Goal: Task Accomplishment & Management: Use online tool/utility

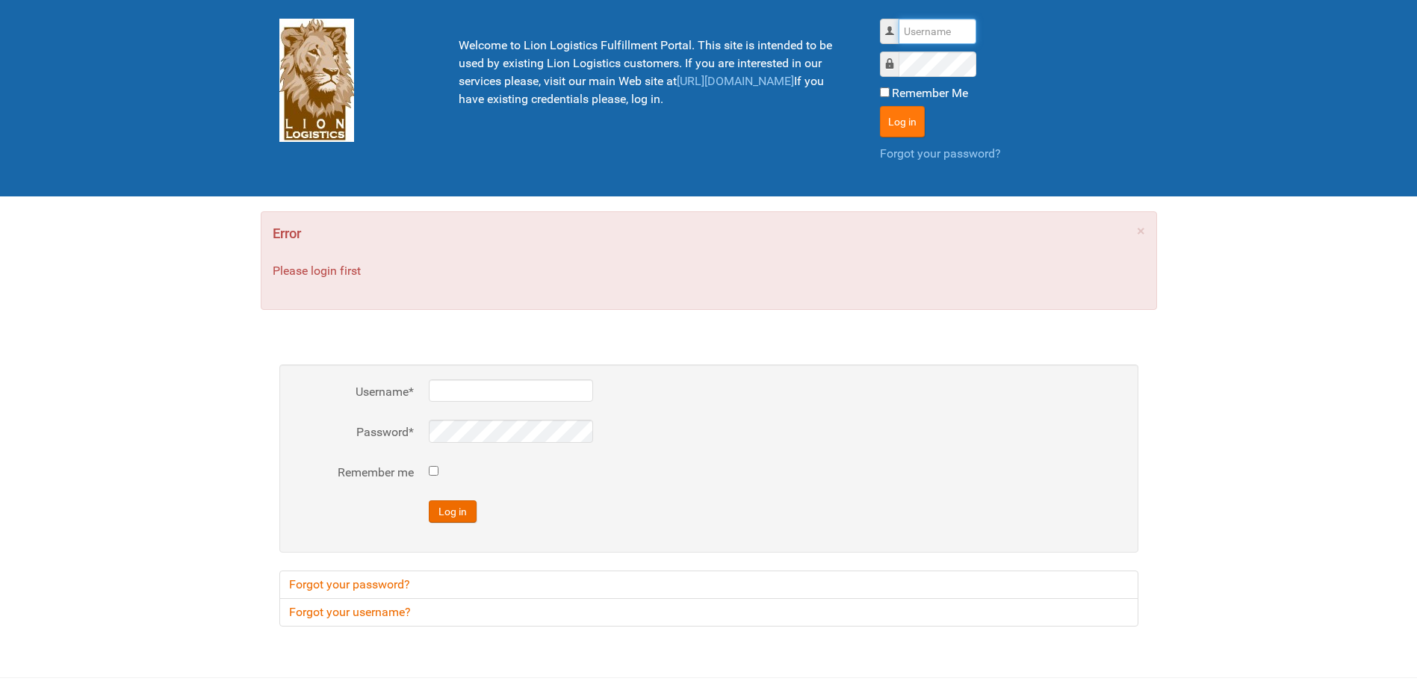
type input "Lion"
click at [919, 119] on button "Log in" at bounding box center [902, 121] width 45 height 31
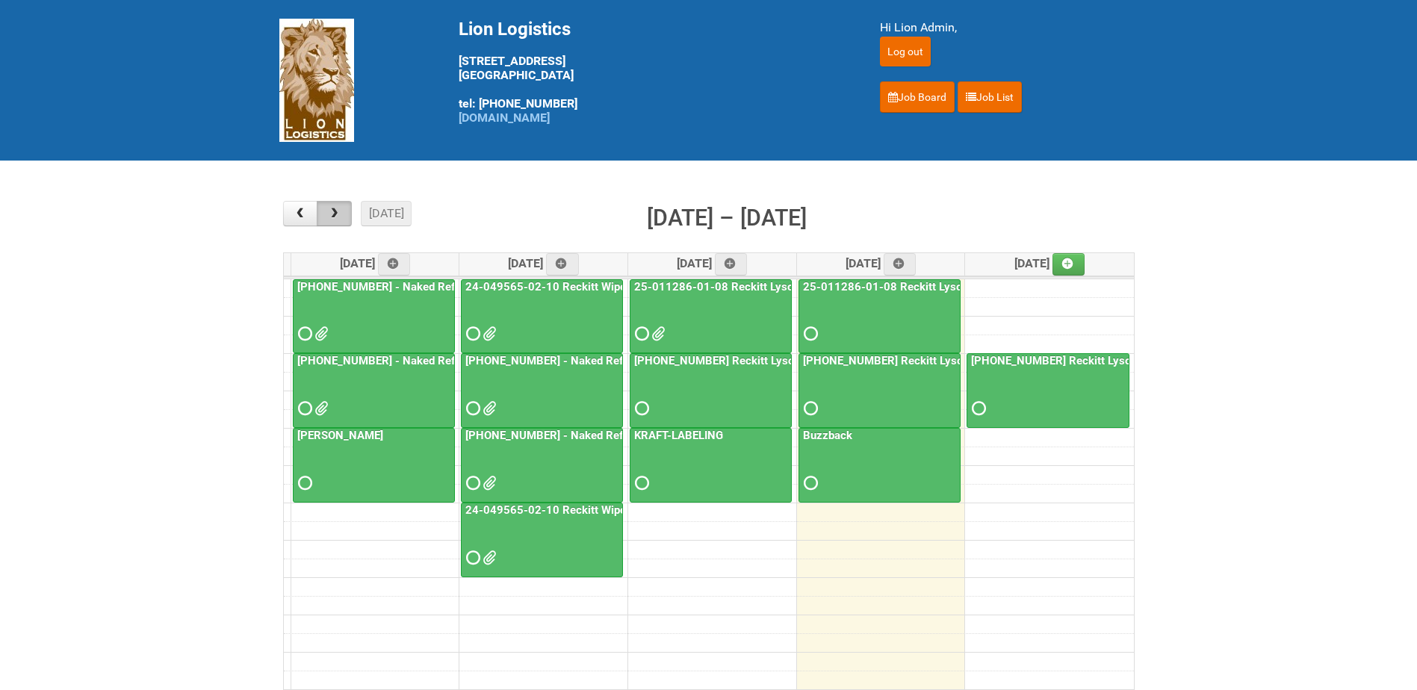
click at [337, 211] on span "button" at bounding box center [334, 214] width 14 height 12
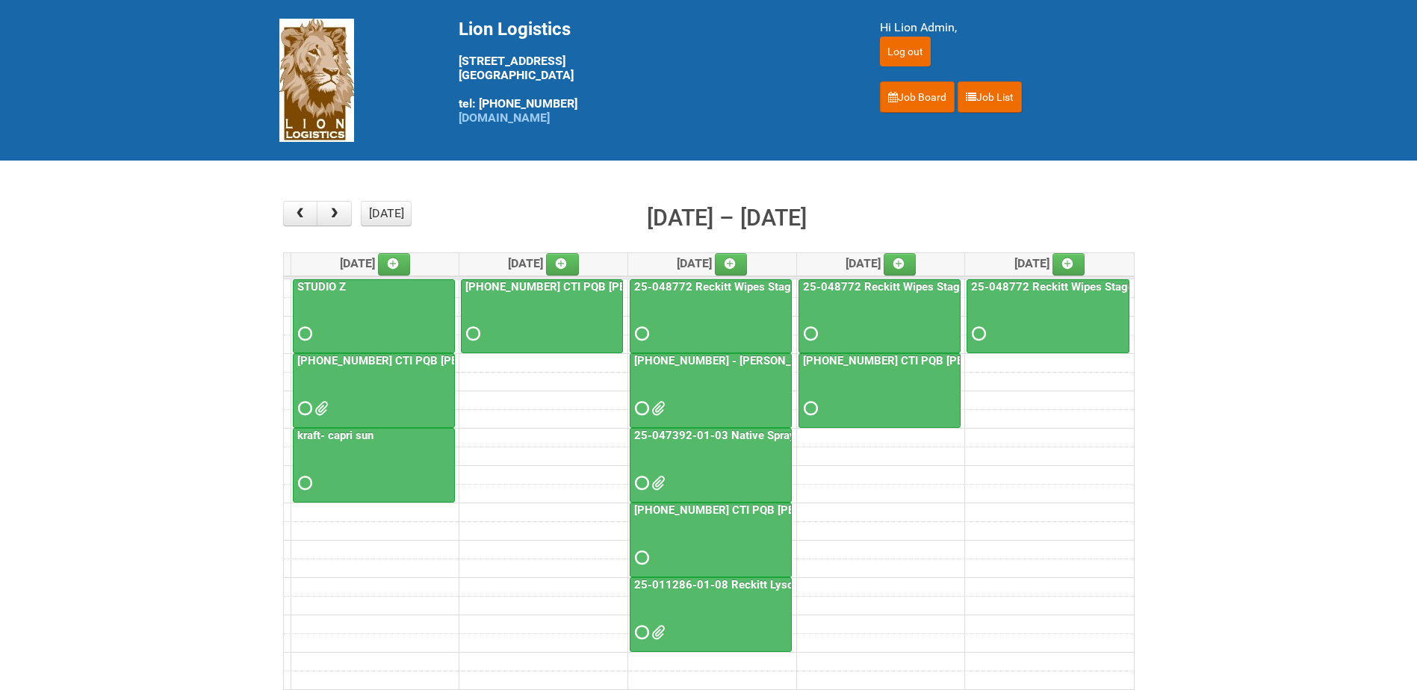
click at [392, 362] on link "[PHONE_NUMBER] CTI PQB [PERSON_NAME] Real US - blinding day" at bounding box center [468, 360] width 349 height 13
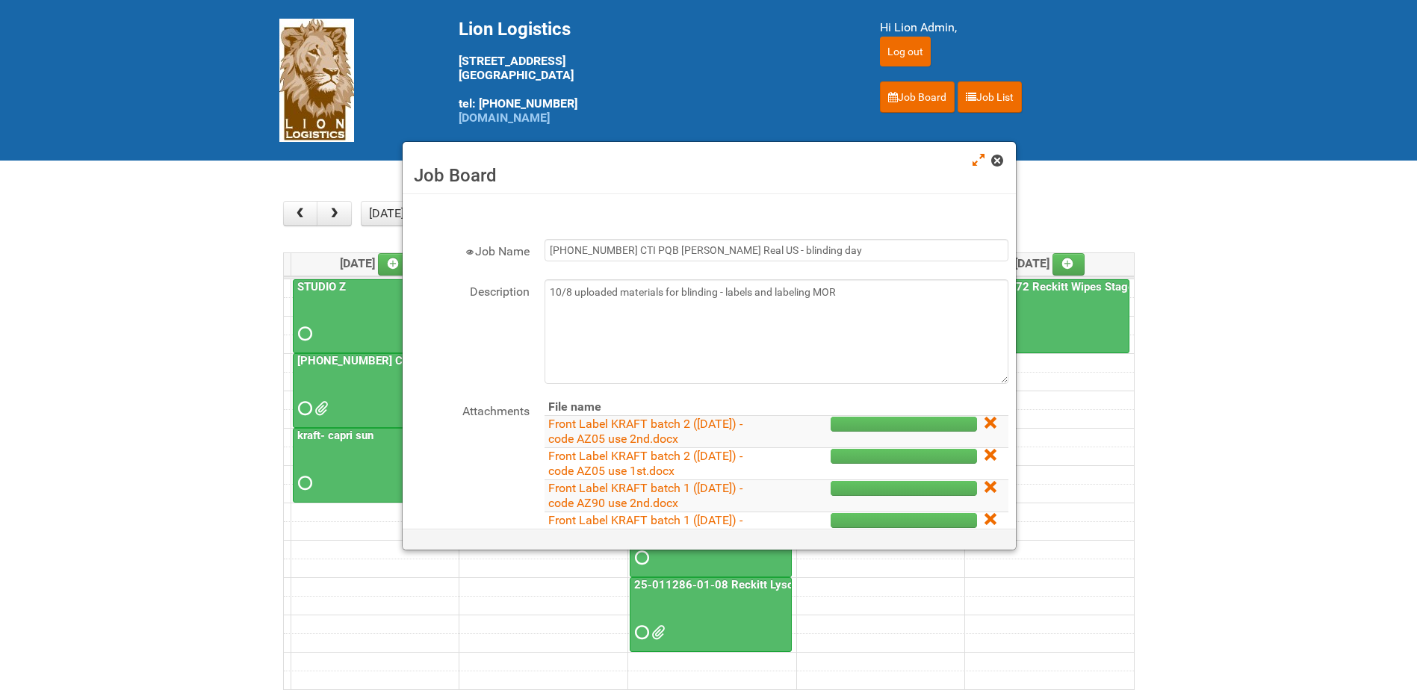
click at [998, 156] on span at bounding box center [997, 160] width 10 height 10
